Goal: Transaction & Acquisition: Purchase product/service

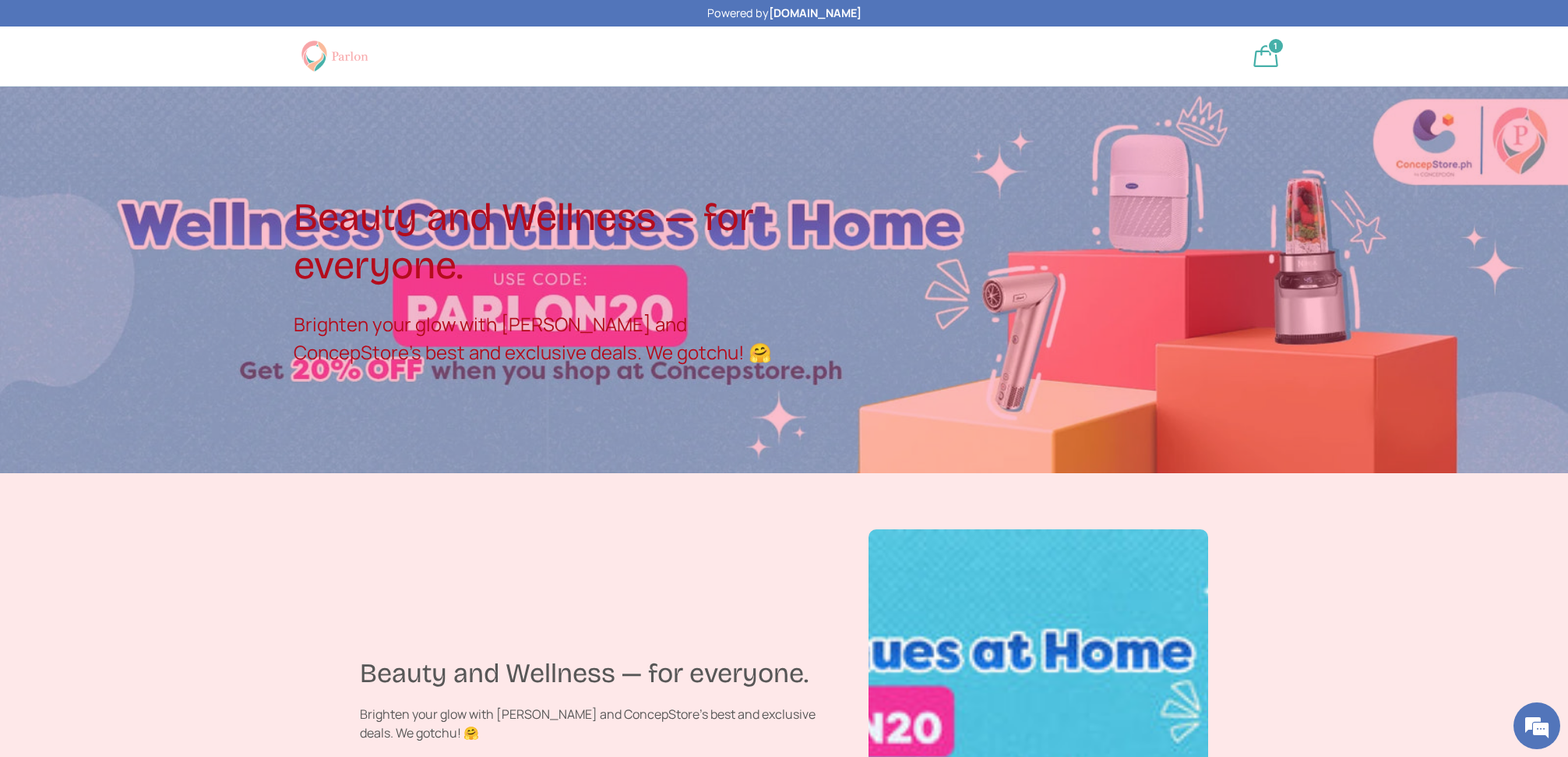
click at [1316, 445] on div at bounding box center [784, 280] width 1568 height 387
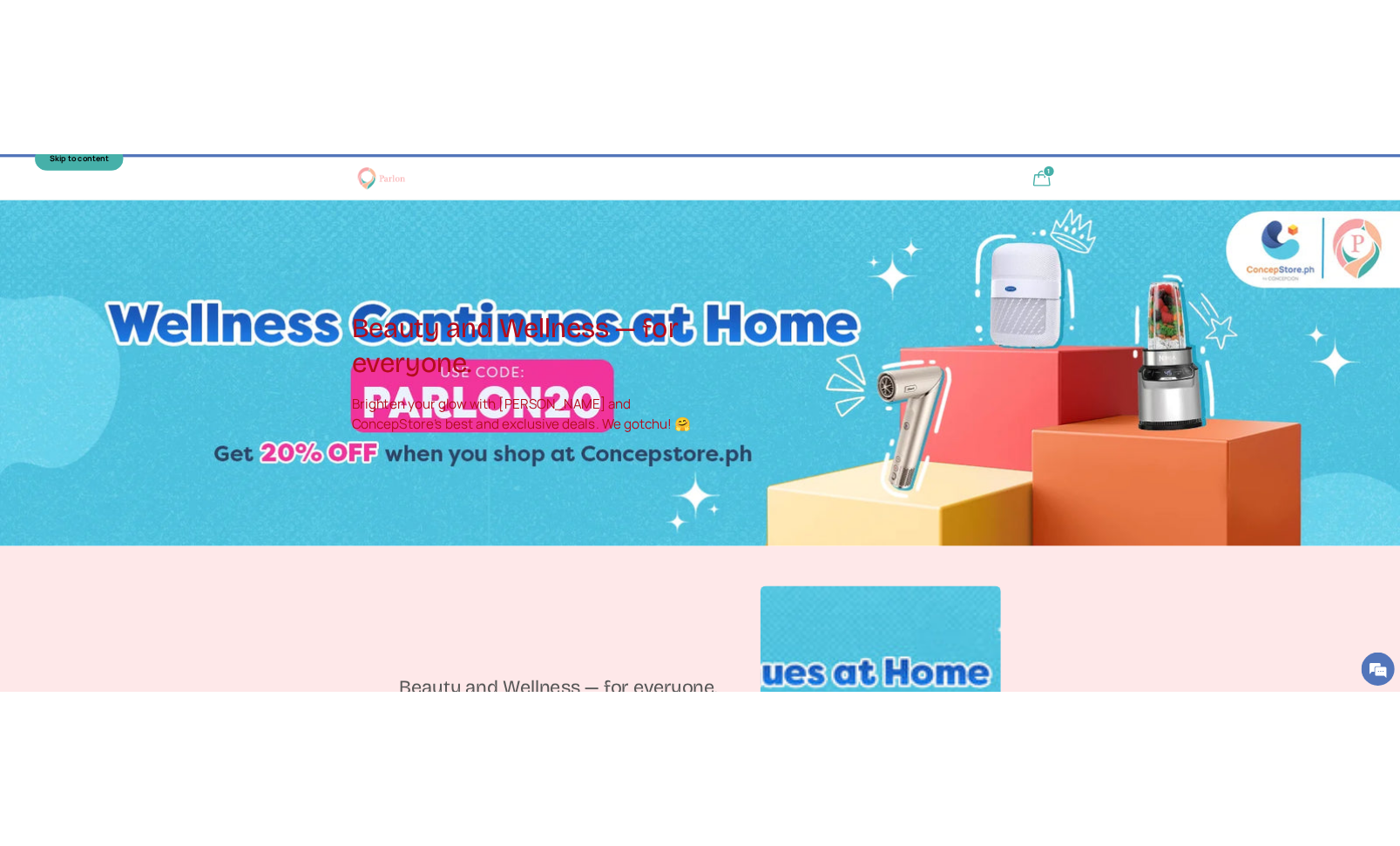
scroll to position [36, 0]
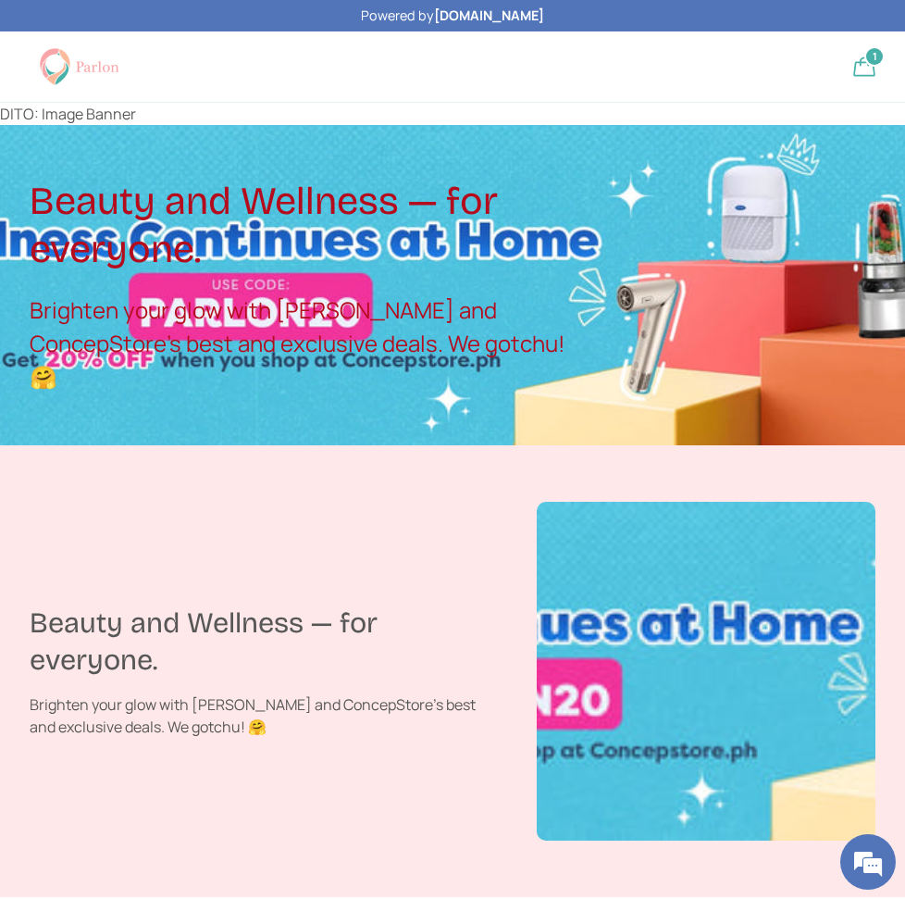
click at [128, 114] on div "DITO: Image Banner Beauty and Wellness — for everyone. Brighten your glow with …" at bounding box center [452, 274] width 905 height 342
drag, startPoint x: 128, startPoint y: 114, endPoint x: 60, endPoint y: 111, distance: 67.6
click at [60, 111] on div "DITO: Image Banner Beauty and Wellness — for everyone. Brighten your glow with …" at bounding box center [452, 274] width 905 height 342
copy div "Image Banner"
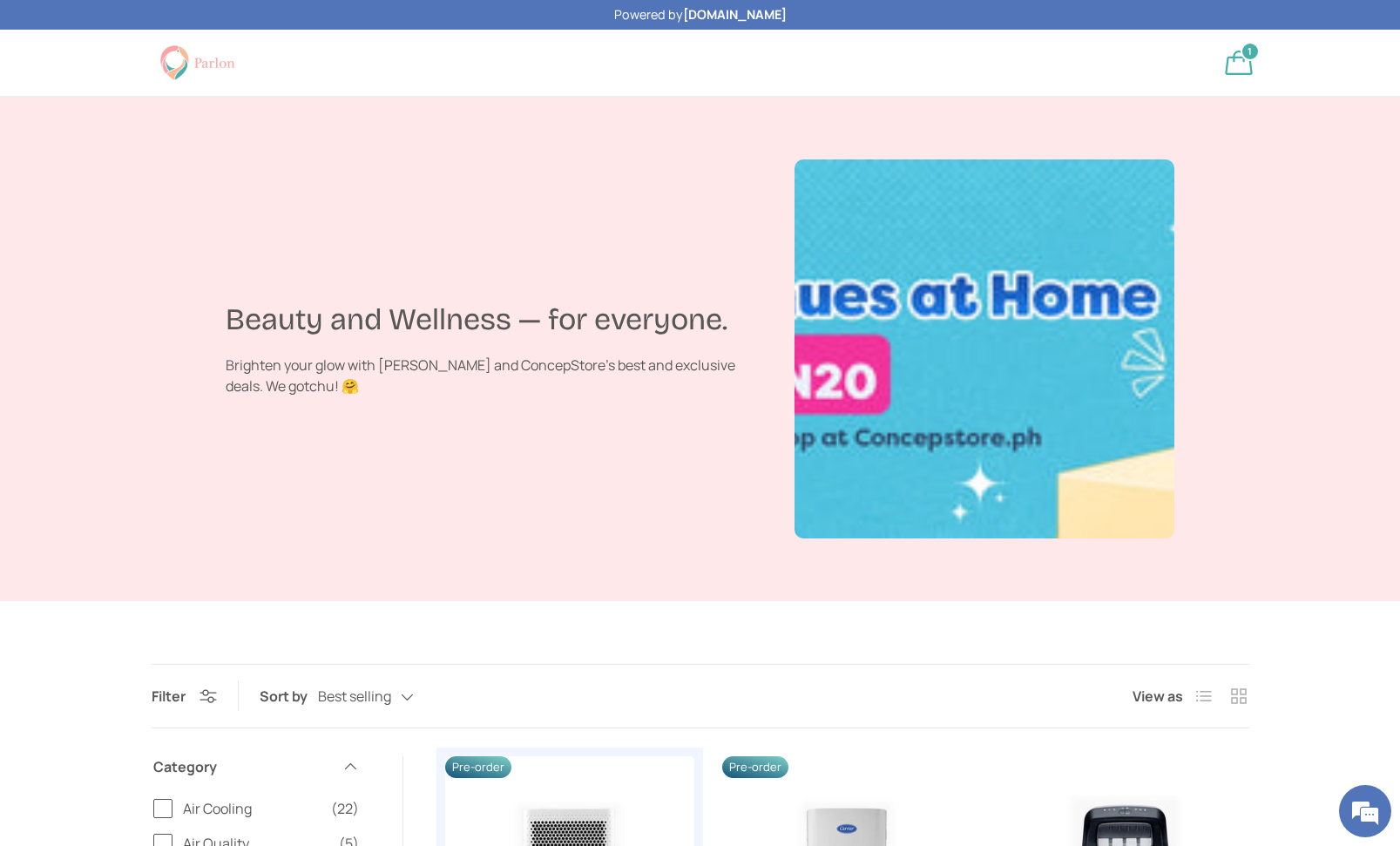
click at [835, 88] on header "Search Search Reset Log in Bag 1 1 item Menu Home Shop All Products Back Produc…" at bounding box center [700, 70] width 1210 height 53
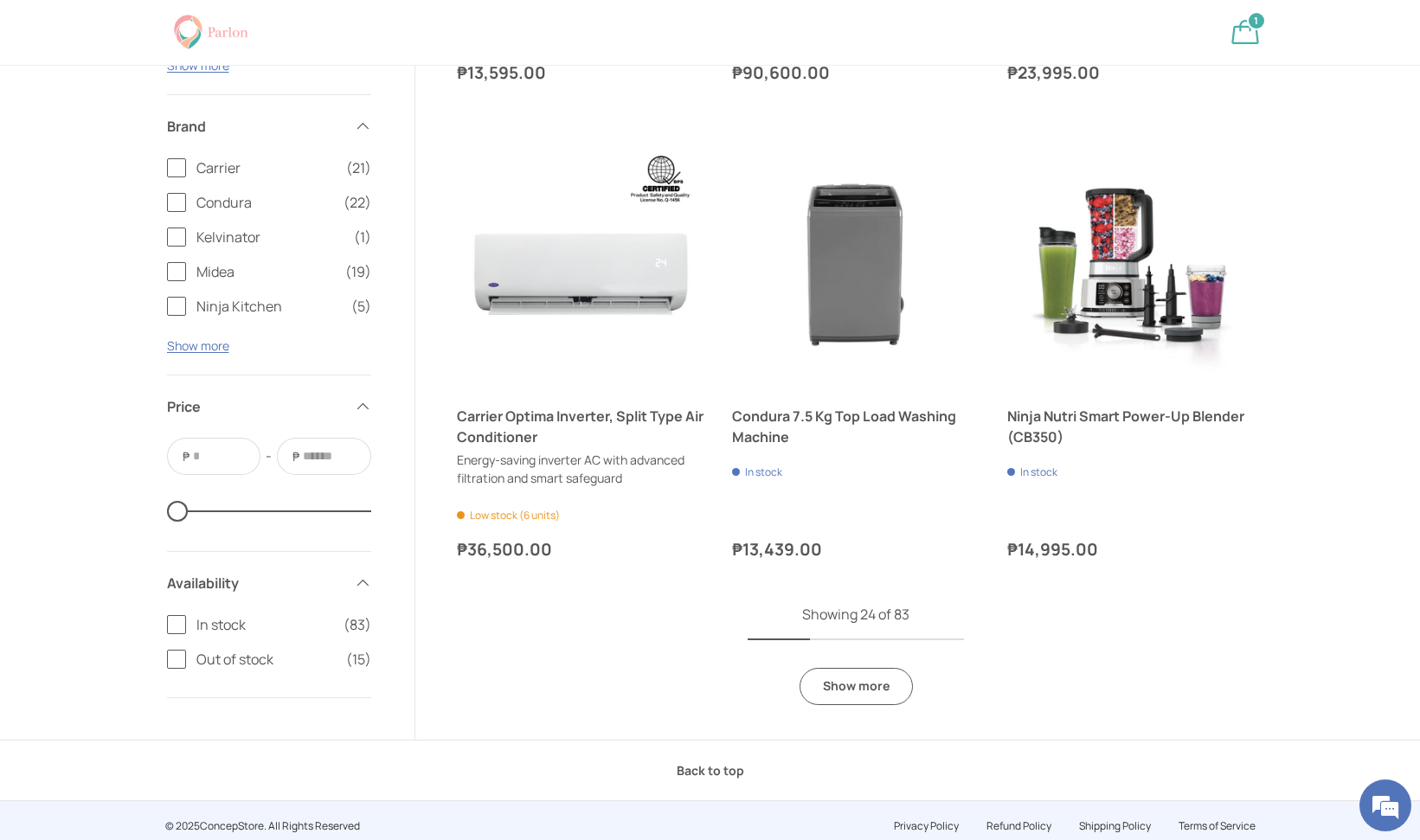
click at [848, 689] on link "Show more" at bounding box center [855, 687] width 113 height 37
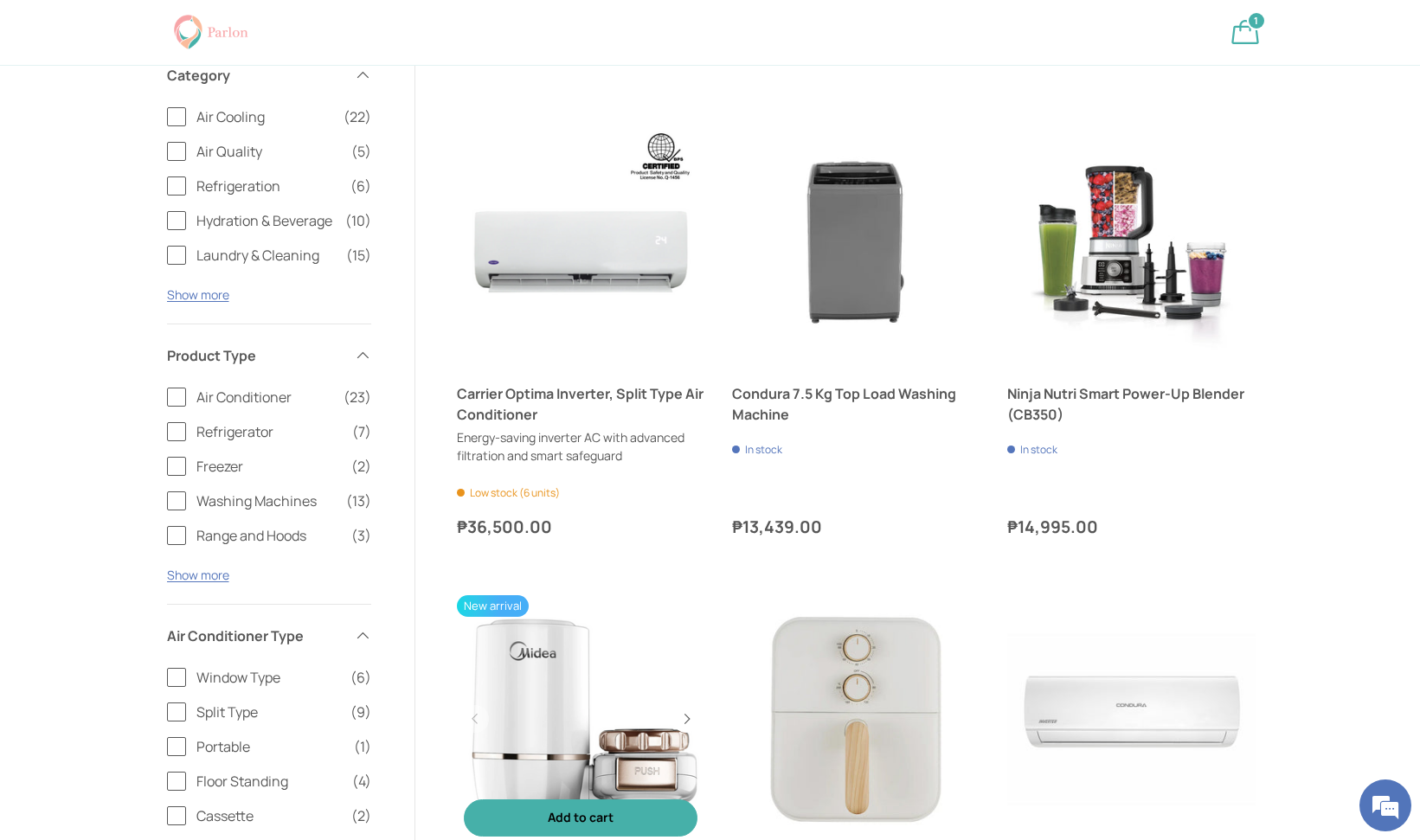
scroll to position [4079, 0]
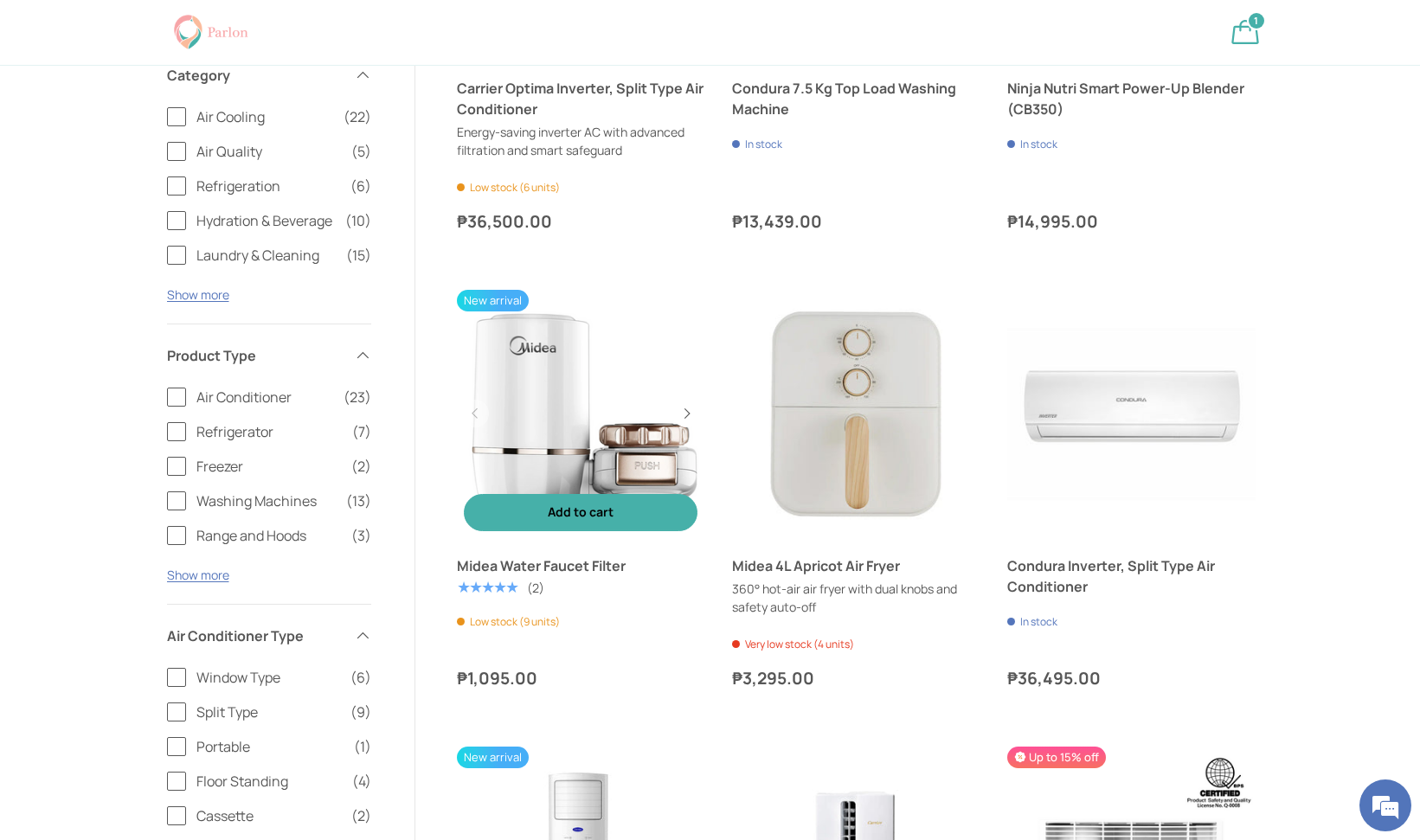
click at [610, 504] on span "Add to cart" at bounding box center [581, 512] width 65 height 17
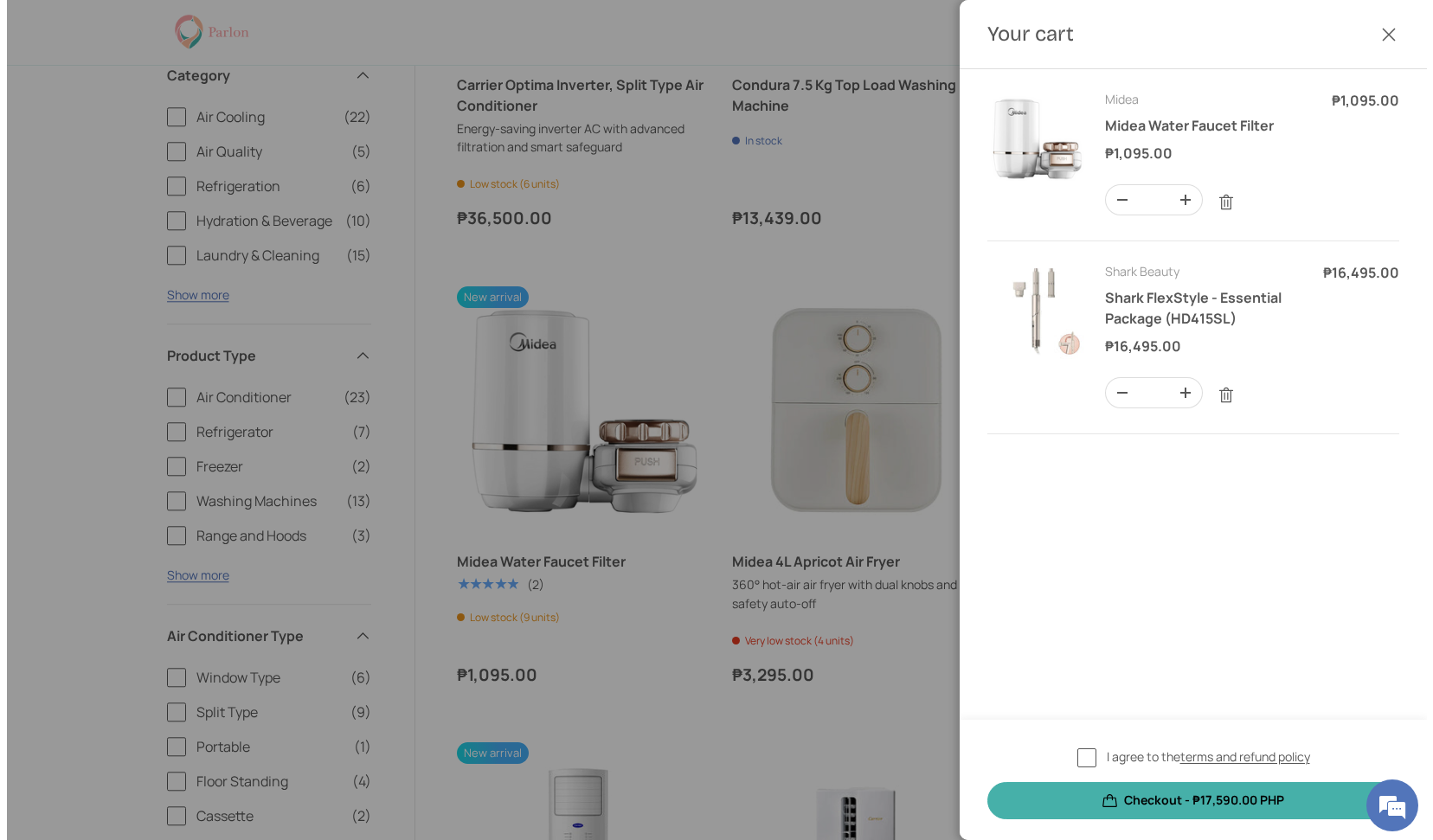
scroll to position [0, 0]
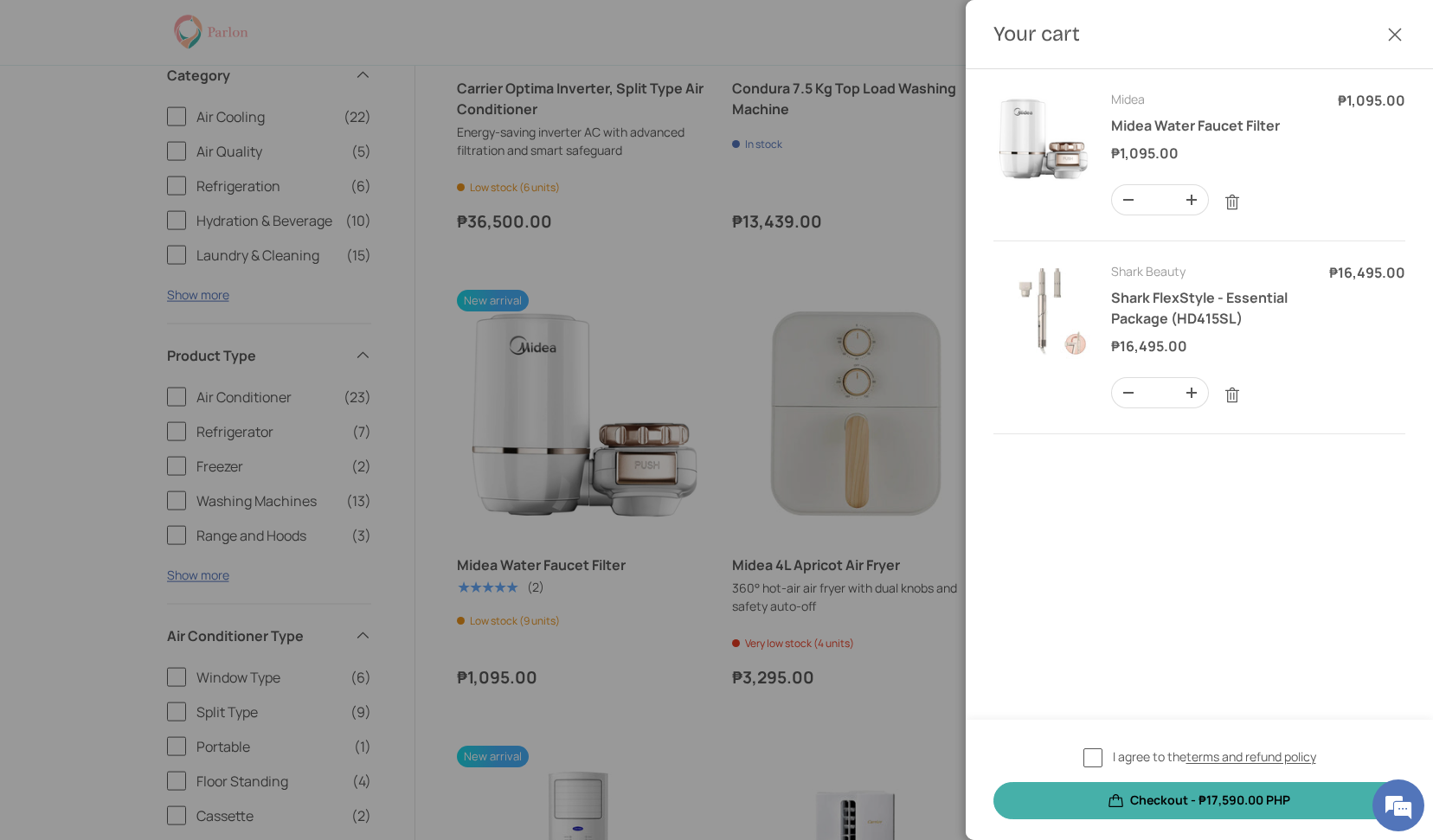
click at [1132, 761] on span "I agree to the terms and refund policy" at bounding box center [1214, 756] width 204 height 18
click at [1220, 802] on button "Checkout - ₱17,590.00 PHP" at bounding box center [1199, 801] width 412 height 37
